Goal: Task Accomplishment & Management: Complete application form

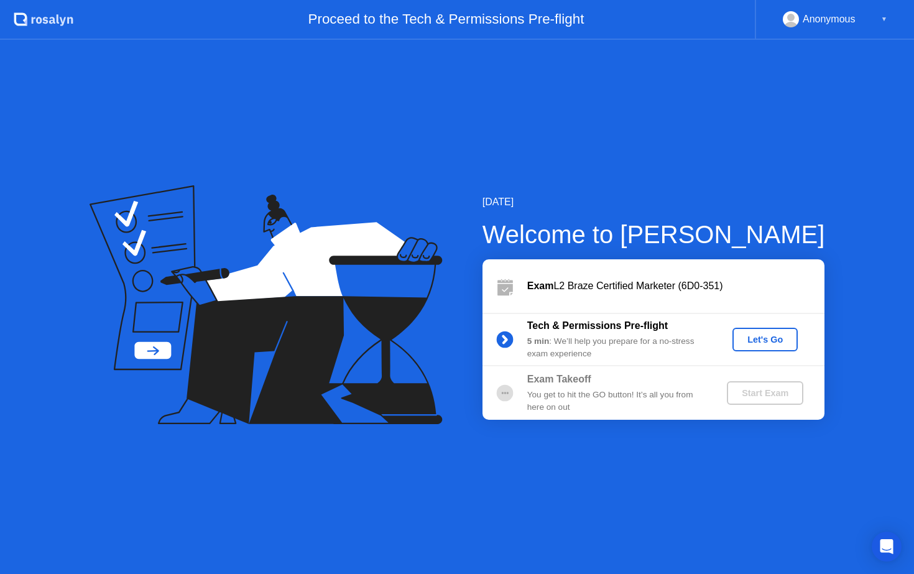
click at [769, 346] on button "Let's Go" at bounding box center [764, 340] width 65 height 24
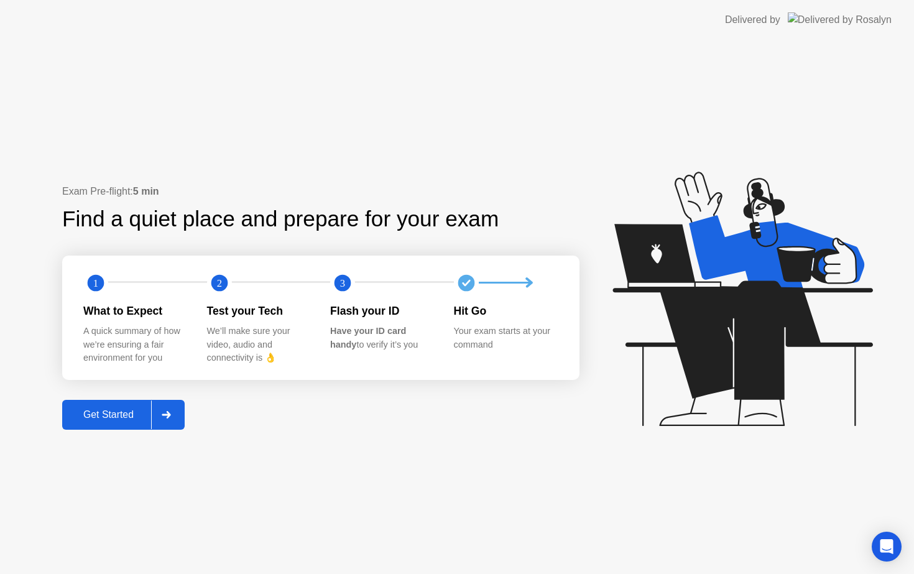
click at [132, 418] on div "Get Started" at bounding box center [108, 414] width 85 height 11
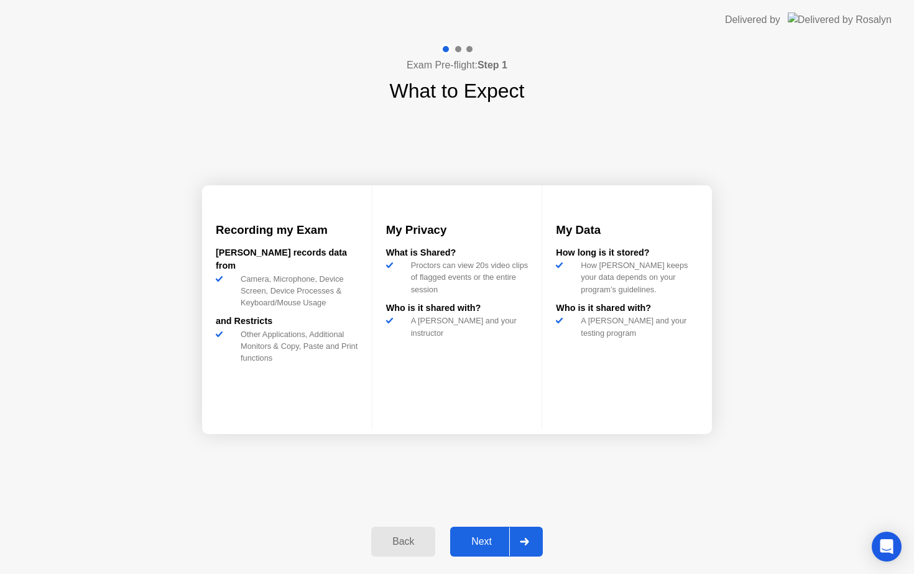
click at [483, 542] on div "Next" at bounding box center [481, 541] width 55 height 11
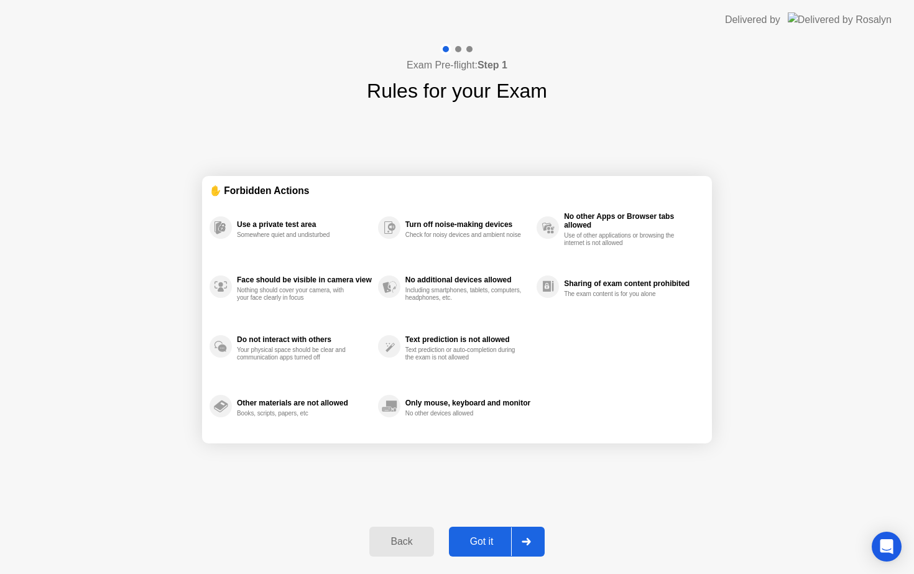
click at [483, 542] on div "Got it" at bounding box center [482, 541] width 58 height 11
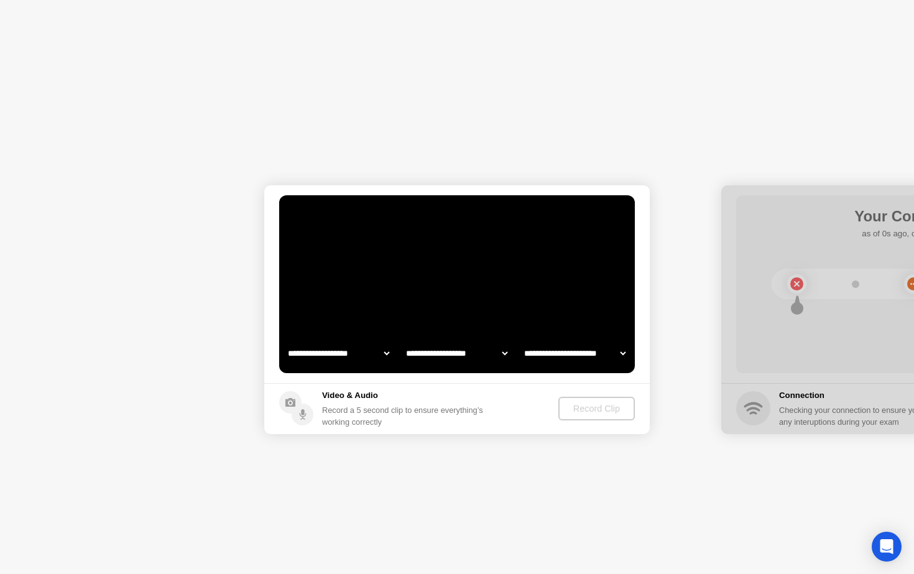
select select "**********"
select select "*******"
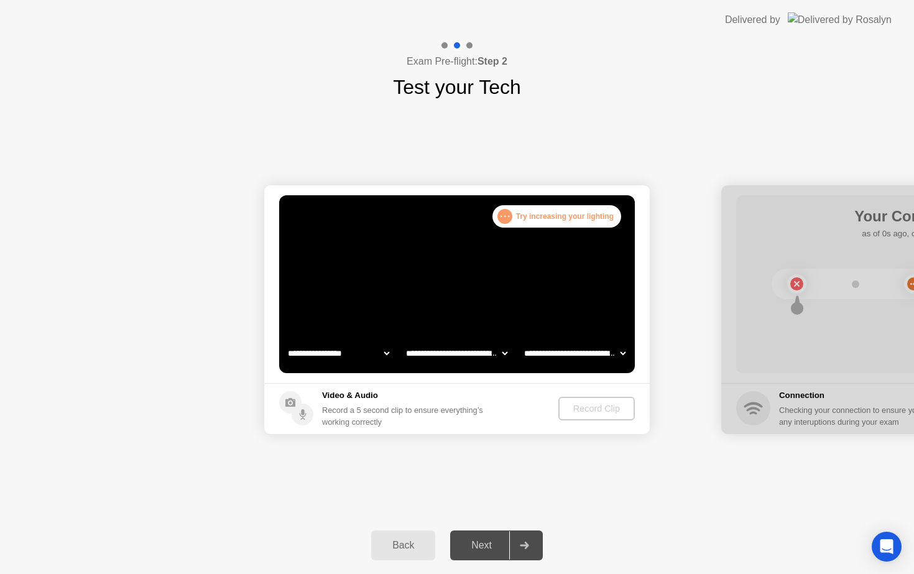
select select "**********"
click at [507, 216] on div ". . ." at bounding box center [504, 216] width 15 height 15
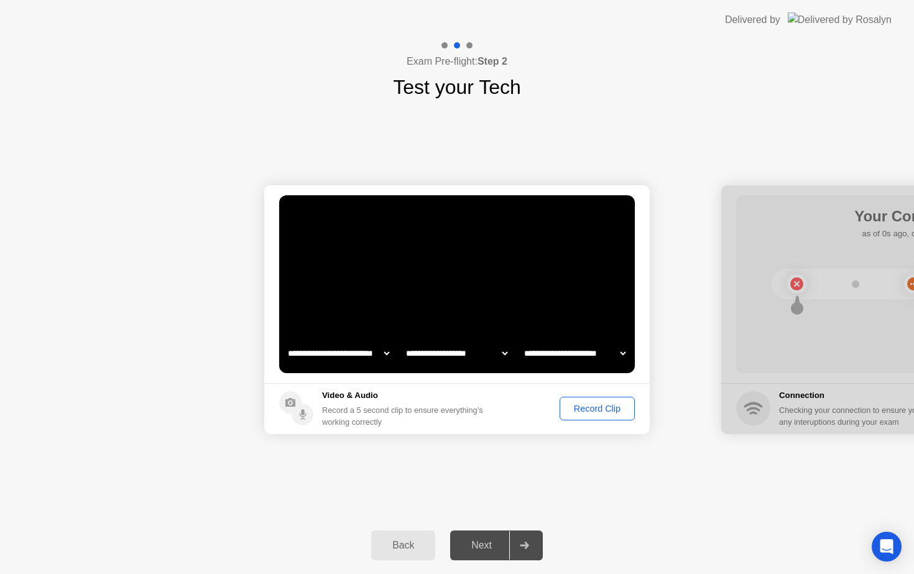
click at [491, 547] on div "Next" at bounding box center [481, 545] width 55 height 11
click at [380, 356] on select "**********" at bounding box center [338, 353] width 106 height 25
click at [622, 351] on select "**********" at bounding box center [575, 353] width 106 height 25
click at [499, 349] on select "**********" at bounding box center [457, 353] width 106 height 25
click at [489, 540] on div "Next" at bounding box center [481, 545] width 55 height 11
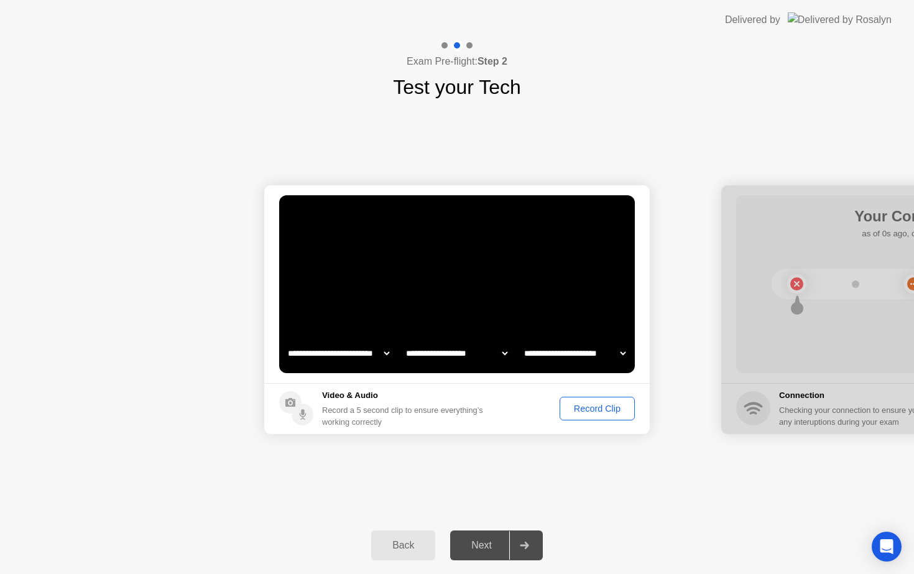
click at [520, 540] on div at bounding box center [524, 545] width 30 height 29
click at [727, 345] on div at bounding box center [913, 309] width 385 height 249
click at [601, 410] on div "Record Clip" at bounding box center [597, 409] width 67 height 10
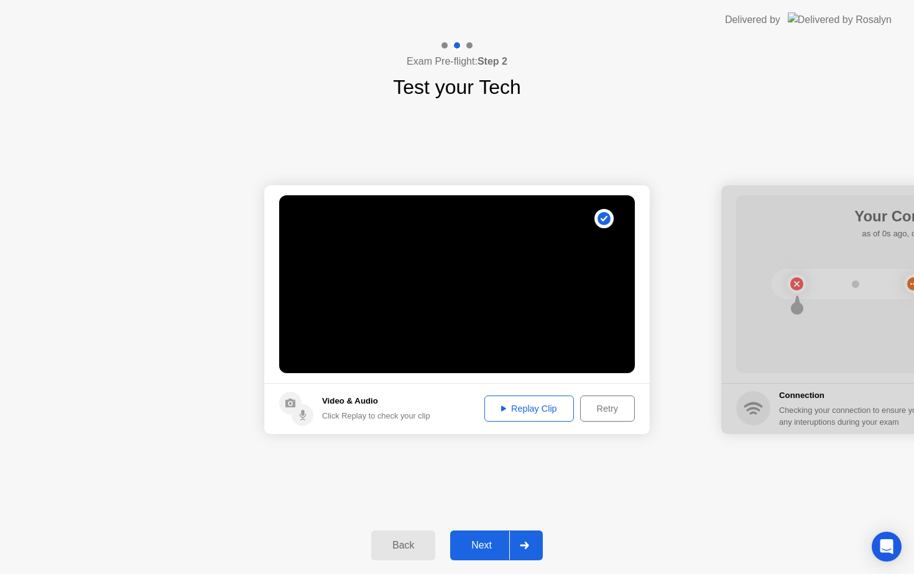
click at [488, 543] on div "Next" at bounding box center [481, 545] width 55 height 11
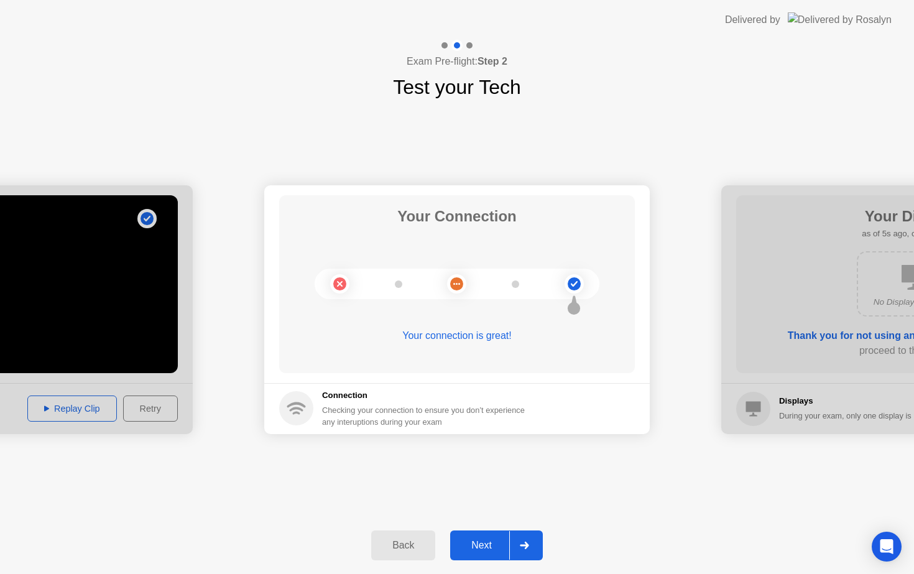
click at [488, 543] on div "Next" at bounding box center [481, 545] width 55 height 11
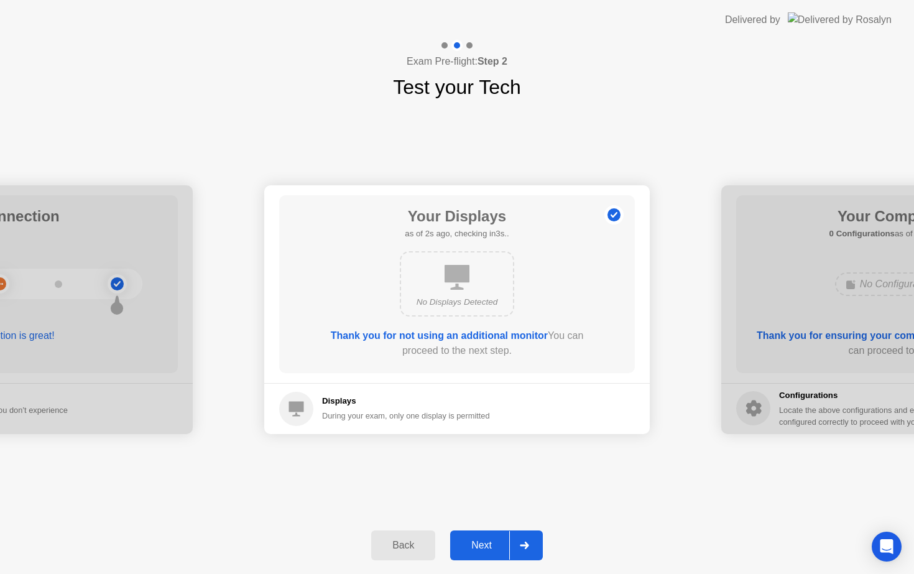
click at [487, 545] on div "Next" at bounding box center [481, 545] width 55 height 11
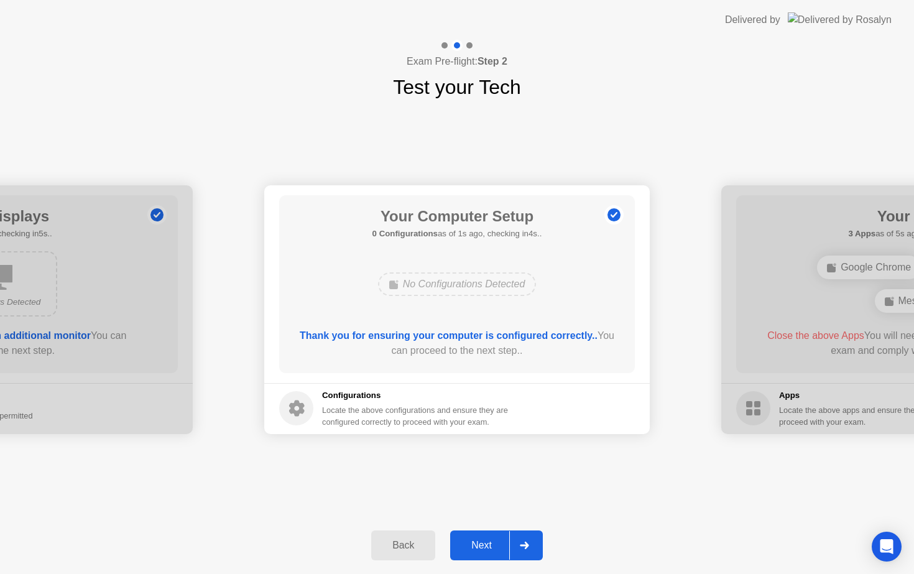
click at [487, 547] on div "Next" at bounding box center [481, 545] width 55 height 11
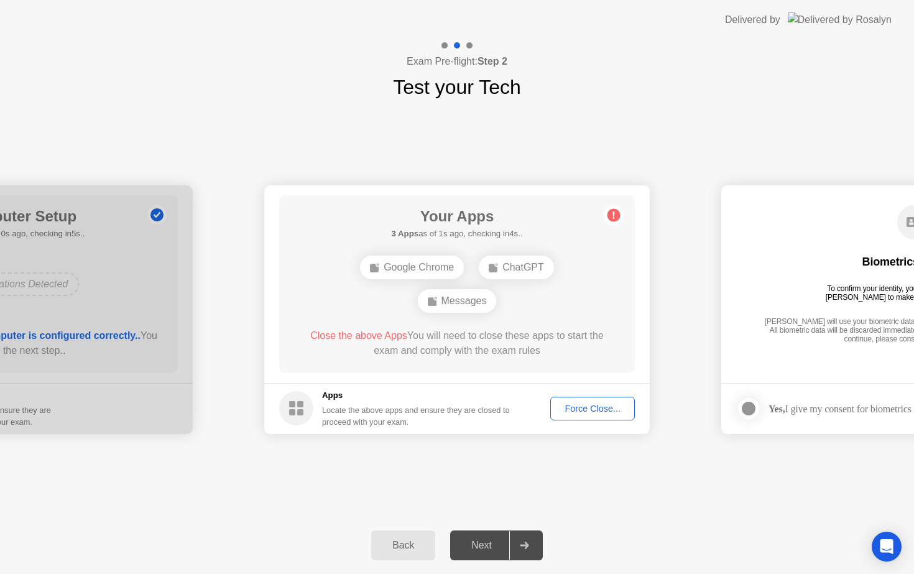
click at [487, 548] on div "Next" at bounding box center [481, 545] width 55 height 11
click at [579, 413] on div "Force Close..." at bounding box center [593, 409] width 76 height 10
click at [581, 413] on div "Force Close..." at bounding box center [593, 409] width 76 height 10
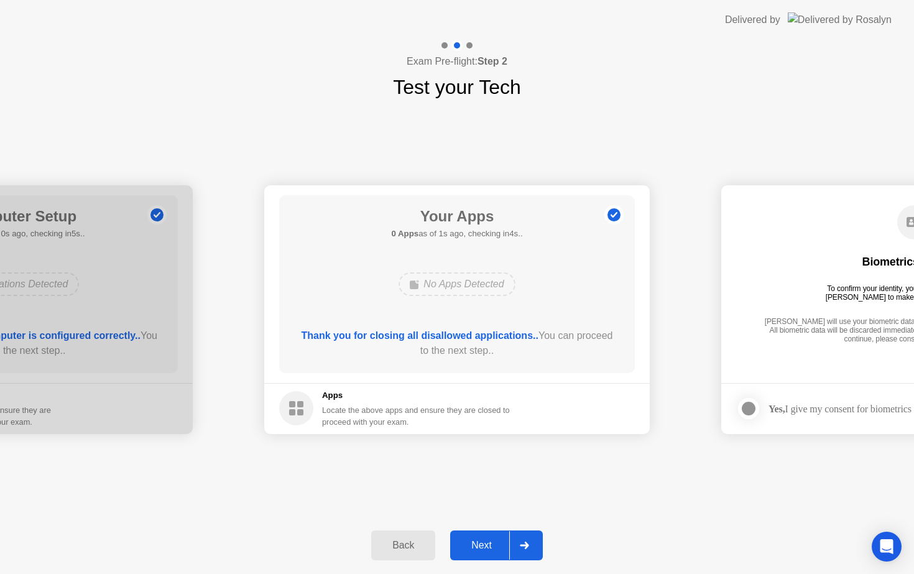
click at [476, 540] on div "Next" at bounding box center [481, 545] width 55 height 11
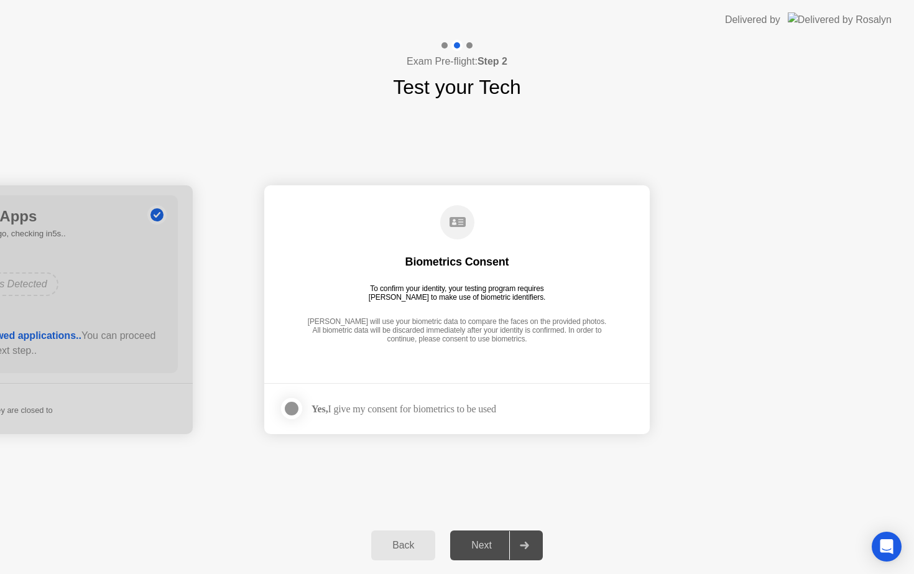
click at [292, 409] on div at bounding box center [291, 408] width 15 height 15
click at [482, 540] on div "Next" at bounding box center [481, 545] width 55 height 11
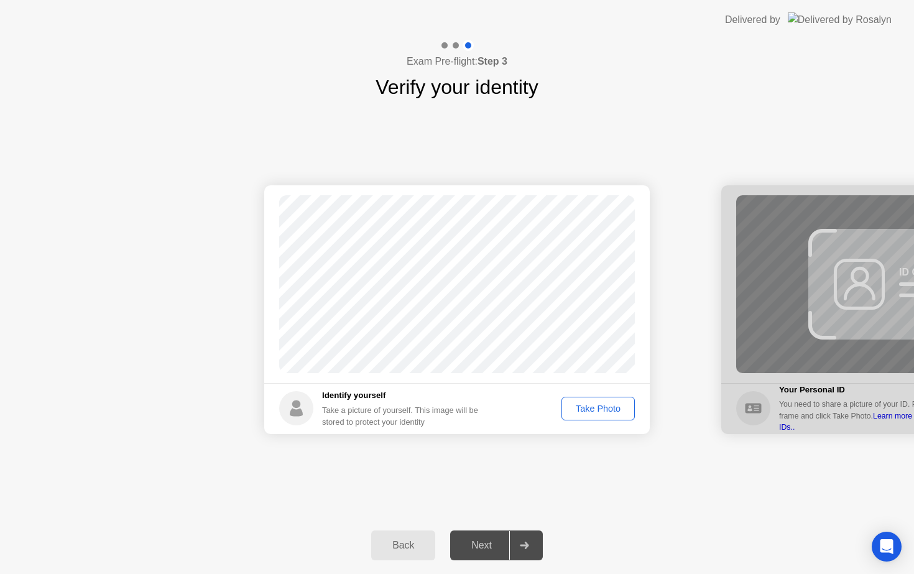
click at [596, 412] on div "Take Photo" at bounding box center [598, 409] width 65 height 10
click at [490, 540] on div "Next" at bounding box center [481, 545] width 55 height 11
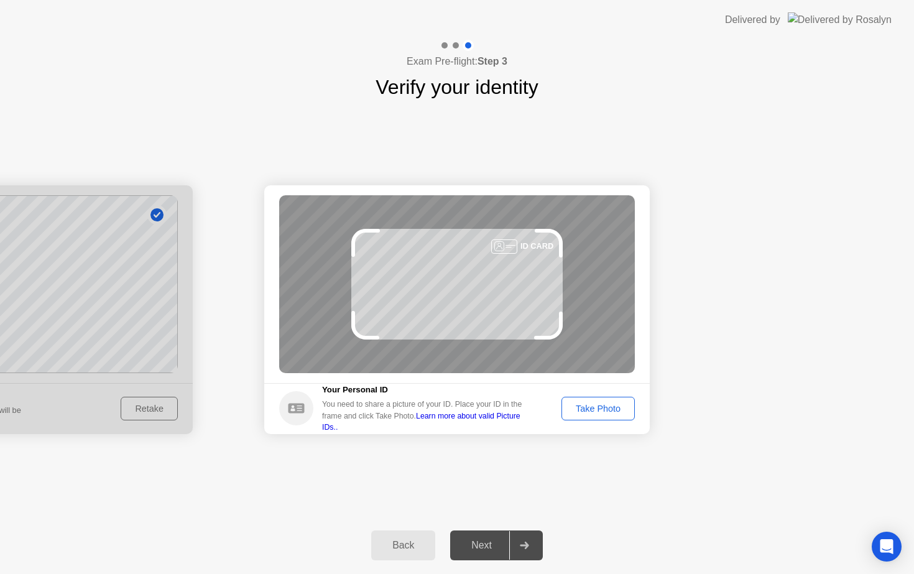
click at [391, 537] on button "Back" at bounding box center [403, 545] width 64 height 30
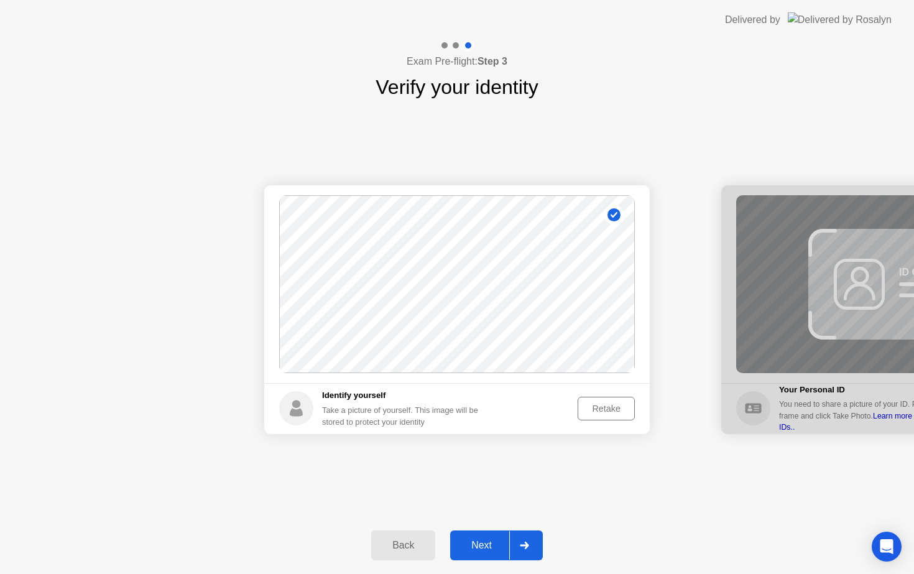
click at [624, 412] on div "Retake" at bounding box center [606, 409] width 48 height 10
click at [602, 407] on div "Take Photo" at bounding box center [598, 409] width 65 height 10
click at [472, 542] on div "Next" at bounding box center [481, 545] width 55 height 11
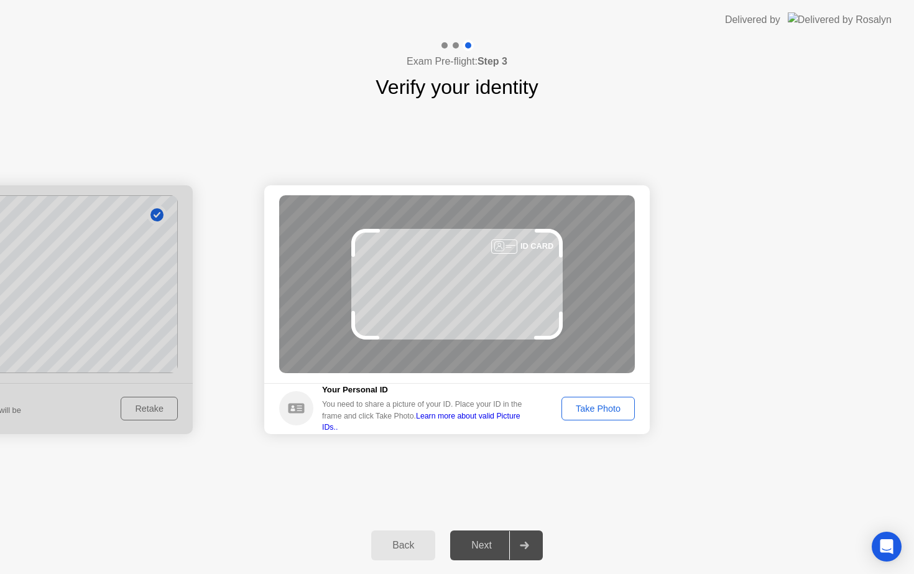
click at [577, 409] on div "Take Photo" at bounding box center [598, 409] width 65 height 10
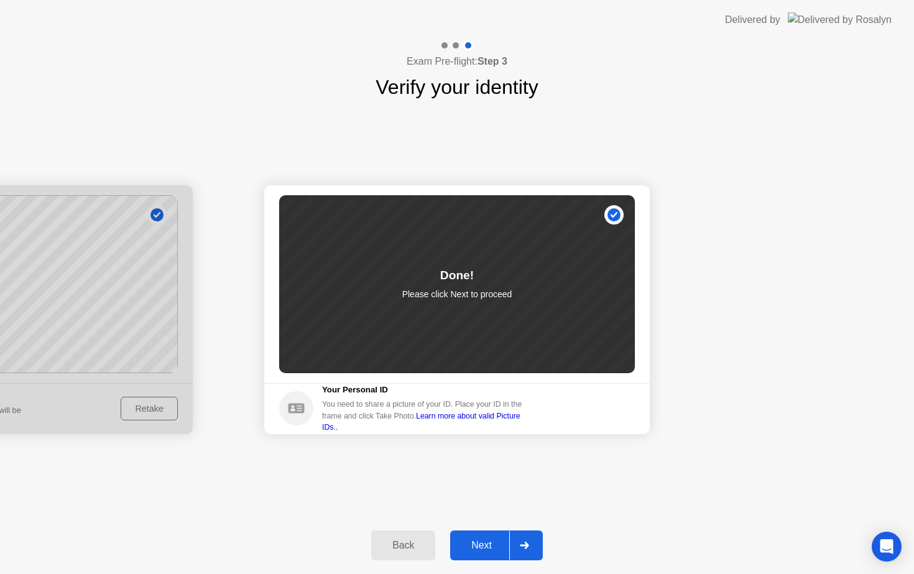
click at [474, 545] on div "Next" at bounding box center [481, 545] width 55 height 11
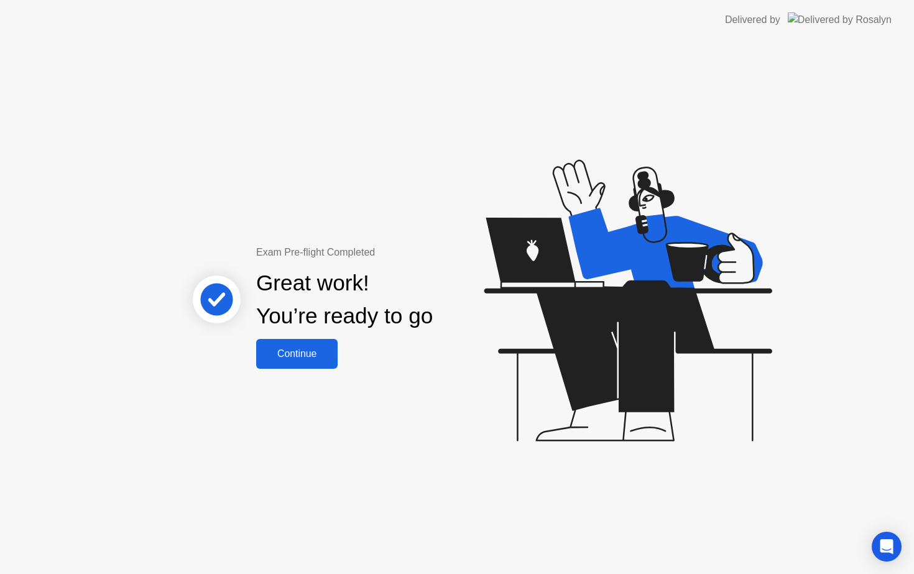
click at [321, 358] on div "Continue" at bounding box center [297, 353] width 74 height 11
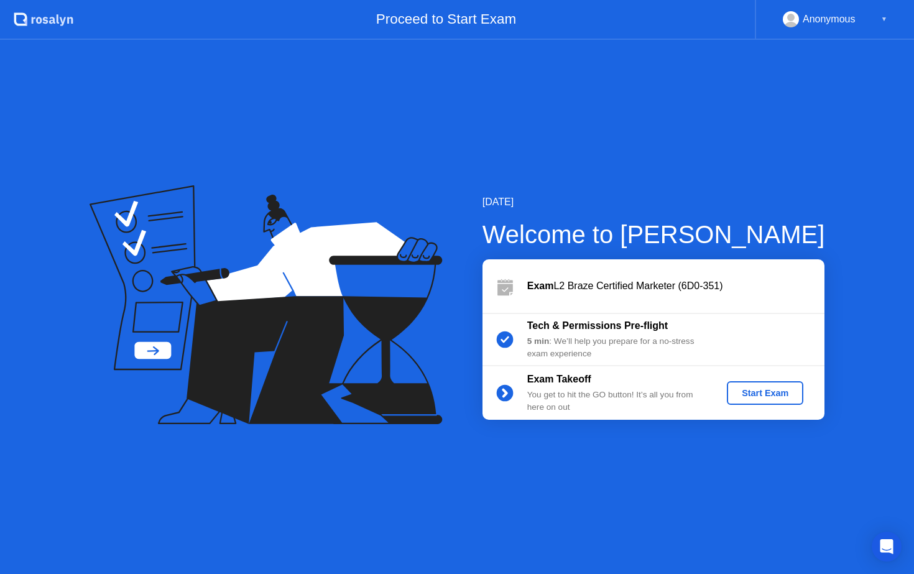
click at [782, 508] on div "[DATE] Welcome to [PERSON_NAME] Exam L2 Braze Certified Marketer (6D0-351) Tech…" at bounding box center [457, 307] width 914 height 534
click at [779, 392] on div "Start Exam" at bounding box center [765, 393] width 67 height 10
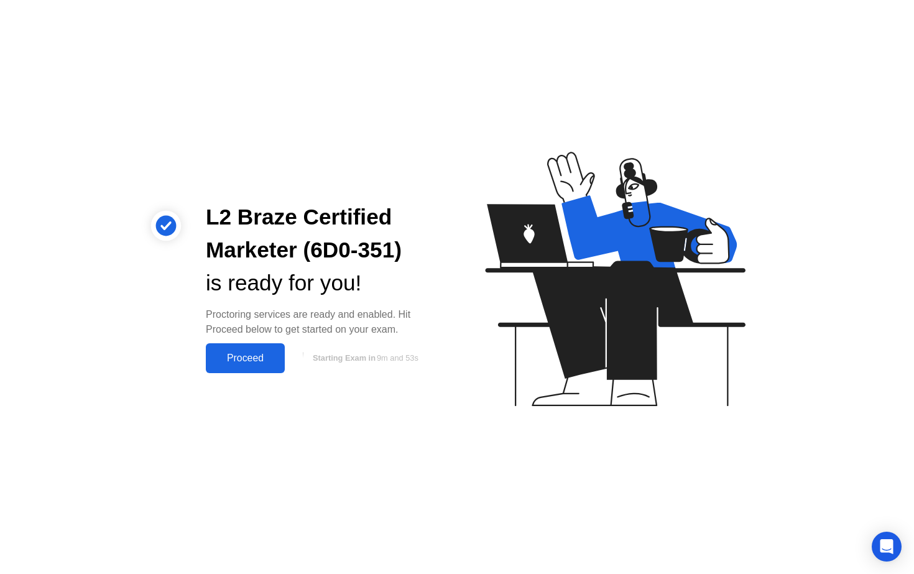
click at [261, 354] on div "Proceed" at bounding box center [246, 358] width 72 height 11
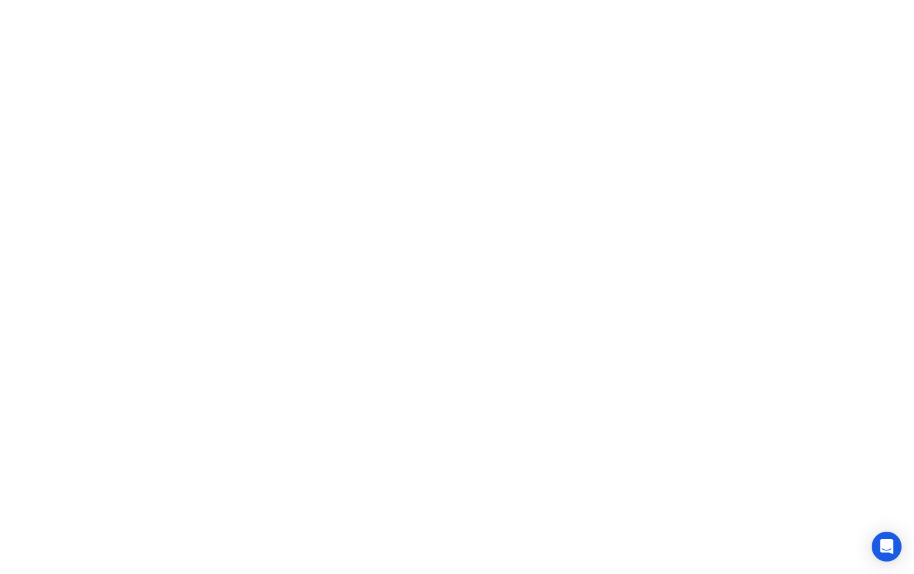
click icon
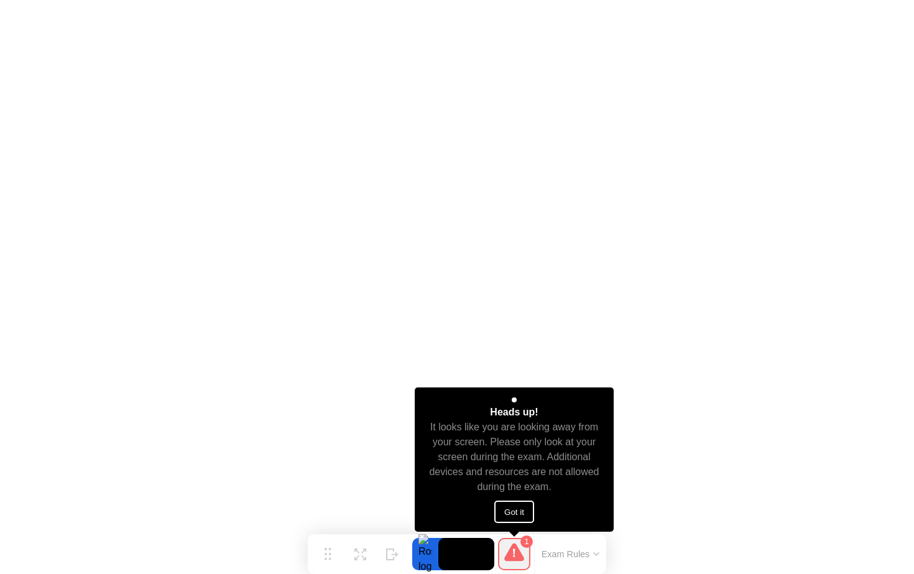
click at [522, 518] on button "Got it" at bounding box center [514, 512] width 40 height 22
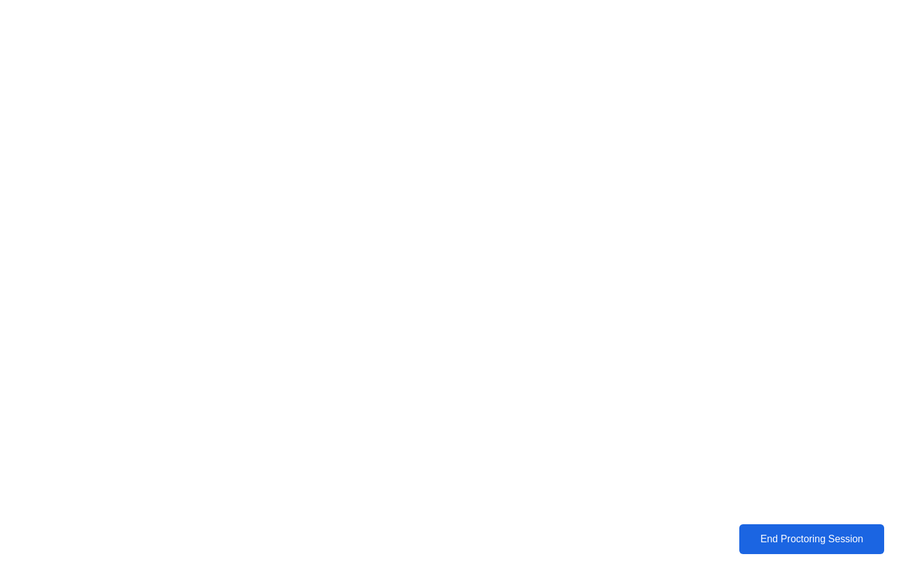
click at [863, 538] on div "End Proctoring Session" at bounding box center [811, 538] width 139 height 11
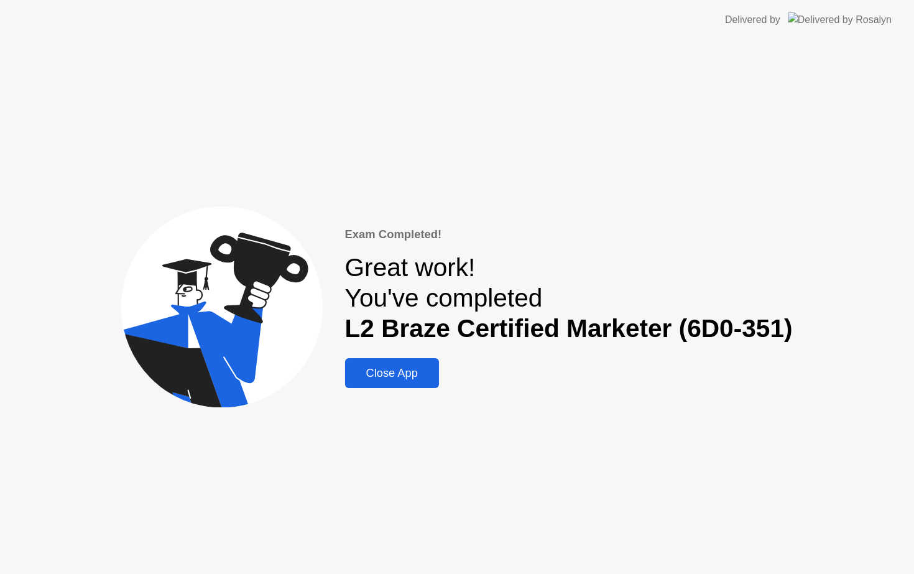
click at [411, 386] on button "Close App" at bounding box center [392, 373] width 94 height 30
